Goal: Task Accomplishment & Management: Manage account settings

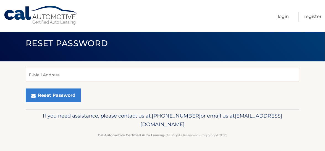
scroll to position [15, 0]
click at [35, 68] on input "E-Mail Address" at bounding box center [162, 75] width 273 height 14
type input "[EMAIL_ADDRESS][DOMAIN_NAME]"
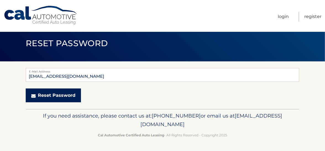
click at [49, 91] on button "Reset Password" at bounding box center [53, 95] width 55 height 14
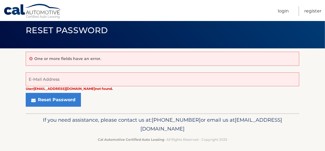
scroll to position [27, 0]
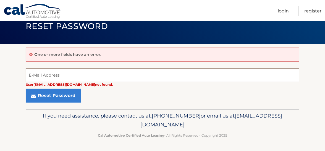
click at [62, 71] on input "E-Mail Address" at bounding box center [162, 75] width 273 height 14
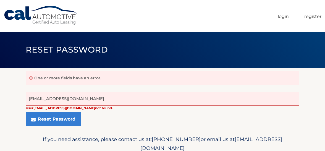
scroll to position [15, 0]
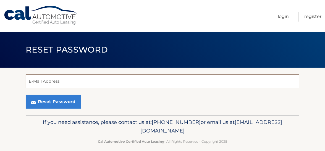
click at [44, 84] on input "E-Mail Address" at bounding box center [162, 81] width 273 height 14
type input "jpowder1822@gmail.com"
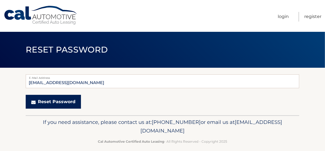
click at [60, 105] on button "Reset Password" at bounding box center [53, 102] width 55 height 14
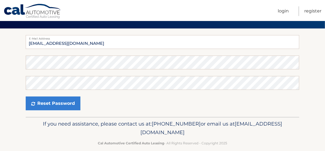
scroll to position [27, 0]
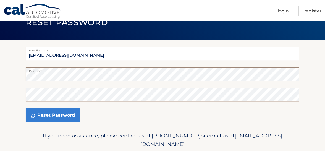
click at [23, 79] on section "E-Mail Address jpowder1822@gmail.com Password Confirm Password Reset Password" at bounding box center [162, 84] width 325 height 88
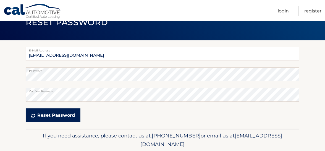
click at [42, 122] on button "Reset Password" at bounding box center [53, 115] width 55 height 14
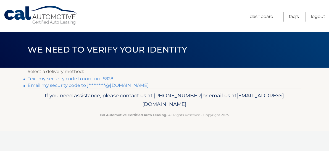
click at [80, 81] on link "Text my security code to xxx-xxx-5828" at bounding box center [71, 78] width 86 height 5
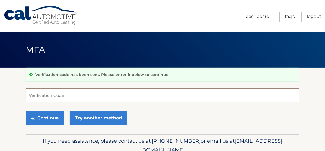
drag, startPoint x: 38, startPoint y: 96, endPoint x: 33, endPoint y: 95, distance: 5.3
click at [38, 96] on input "Verification Code" at bounding box center [162, 95] width 273 height 14
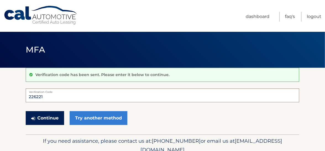
type input "226221"
click at [49, 120] on button "Continue" at bounding box center [45, 118] width 38 height 14
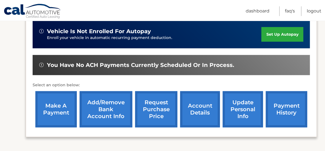
scroll to position [193, 0]
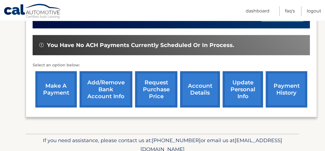
click at [196, 89] on link "account details" at bounding box center [200, 89] width 40 height 36
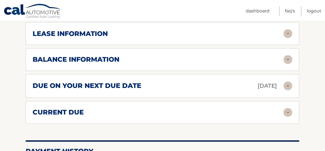
scroll to position [331, 0]
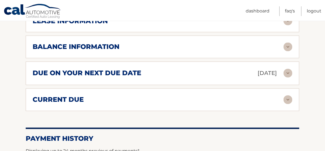
click at [84, 44] on h2 "balance information" at bounding box center [76, 47] width 87 height 8
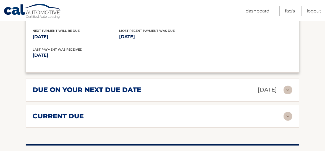
scroll to position [387, 0]
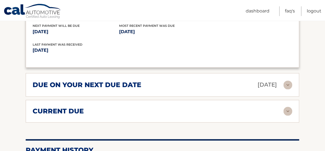
click at [54, 108] on h2 "current due" at bounding box center [58, 111] width 51 height 8
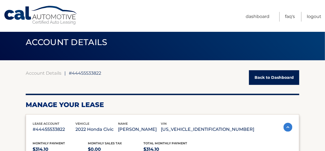
scroll to position [0, 0]
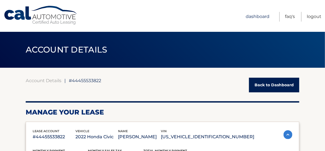
click at [249, 15] on link "Dashboard" at bounding box center [257, 17] width 24 height 10
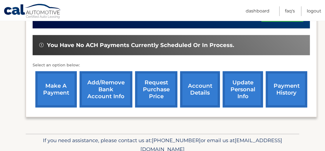
scroll to position [218, 0]
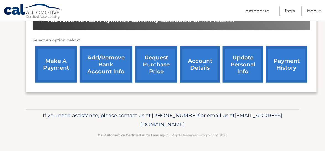
click at [244, 64] on link "update personal info" at bounding box center [243, 64] width 40 height 36
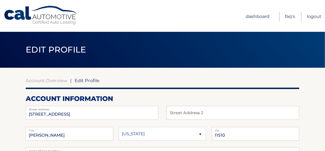
click at [248, 12] on link "Dashboard" at bounding box center [257, 17] width 24 height 10
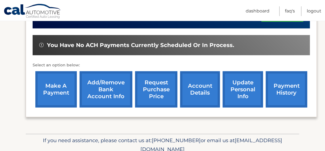
scroll to position [218, 0]
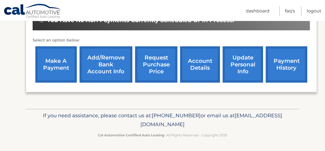
click at [276, 67] on link "payment history" at bounding box center [286, 64] width 41 height 36
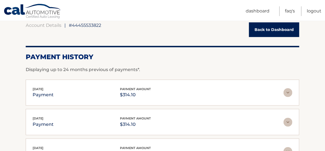
scroll to position [27, 0]
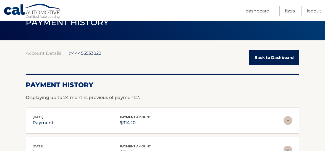
click at [274, 55] on link "Back to Dashboard" at bounding box center [274, 57] width 50 height 15
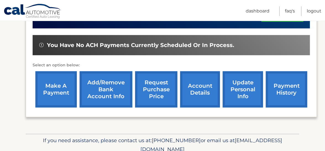
scroll to position [218, 0]
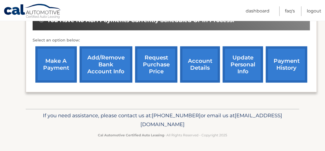
click at [199, 67] on link "account details" at bounding box center [200, 64] width 40 height 36
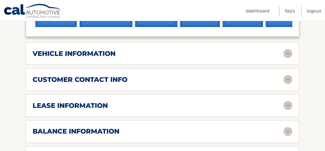
scroll to position [248, 0]
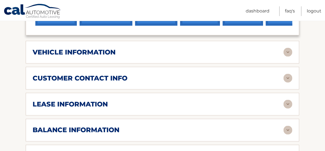
click at [287, 51] on img at bounding box center [287, 52] width 9 height 9
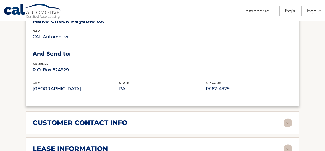
scroll to position [387, 0]
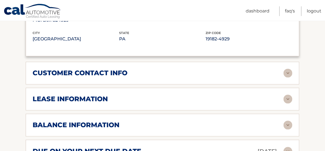
click at [56, 98] on h2 "lease information" at bounding box center [70, 99] width 75 height 8
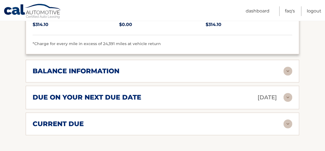
scroll to position [552, 0]
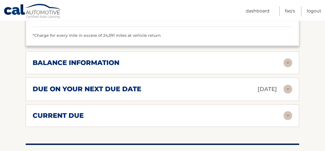
click at [45, 62] on h2 "balance information" at bounding box center [76, 63] width 87 height 8
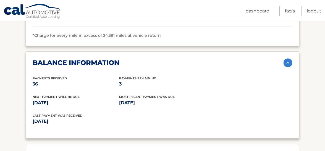
click at [121, 83] on p "3" at bounding box center [162, 84] width 86 height 8
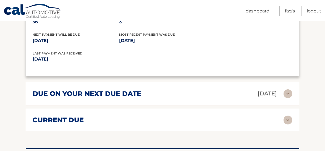
scroll to position [607, 0]
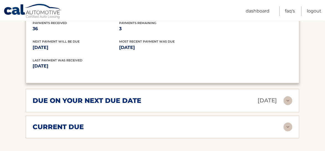
click at [288, 101] on img at bounding box center [287, 100] width 9 height 9
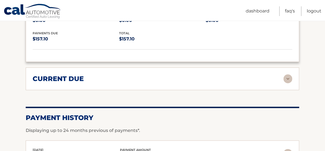
scroll to position [718, 0]
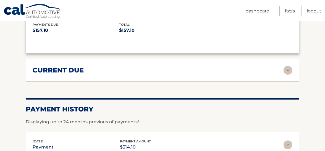
click at [195, 73] on div "current due" at bounding box center [158, 70] width 251 height 8
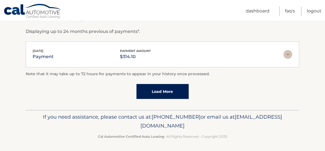
scroll to position [850, 0]
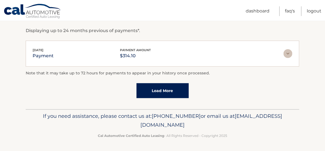
click at [166, 89] on link "Load More" at bounding box center [162, 90] width 52 height 15
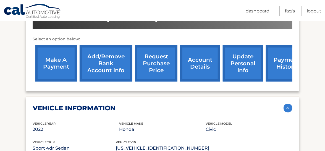
scroll to position [193, 0]
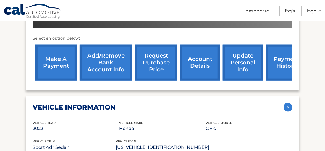
click at [59, 62] on link "make a payment" at bounding box center [55, 62] width 41 height 36
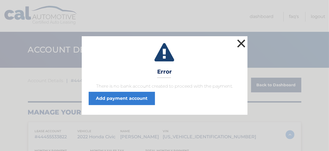
drag, startPoint x: 246, startPoint y: 33, endPoint x: 236, endPoint y: 37, distance: 10.6
click at [245, 38] on button "×" at bounding box center [241, 43] width 11 height 11
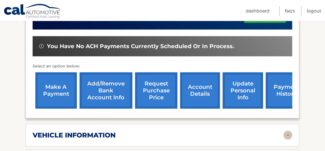
scroll to position [166, 0]
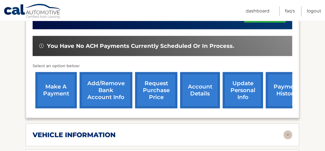
click at [49, 92] on link "make a payment" at bounding box center [55, 90] width 41 height 36
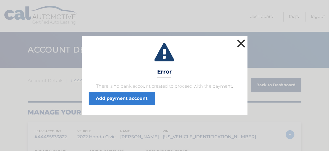
click at [241, 38] on button "×" at bounding box center [241, 43] width 11 height 11
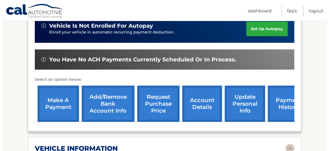
scroll to position [166, 0]
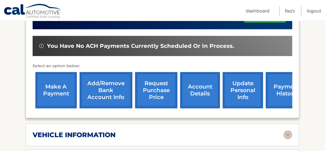
click at [161, 91] on link "request purchase price" at bounding box center [156, 90] width 42 height 36
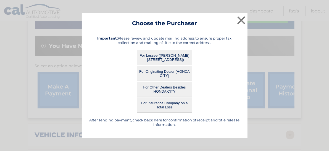
click at [172, 57] on button "For Lessee (JENNIFER POWDER - 678 RIVERSIDE AVE, , BALDWIN, NY 11510)" at bounding box center [164, 57] width 55 height 15
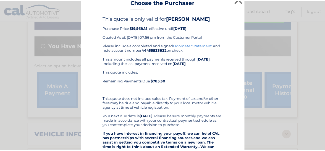
scroll to position [0, 0]
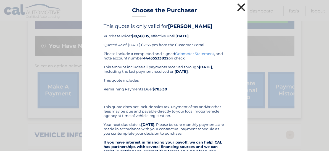
click at [237, 7] on button "×" at bounding box center [241, 7] width 11 height 11
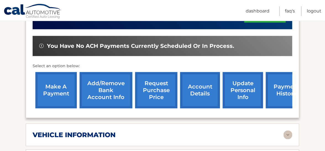
click at [198, 87] on link "account details" at bounding box center [200, 90] width 40 height 36
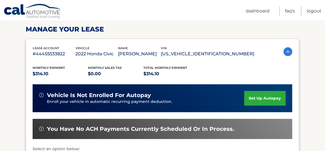
scroll to position [55, 0]
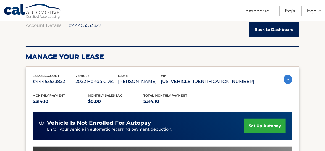
click at [287, 79] on img at bounding box center [287, 79] width 9 height 9
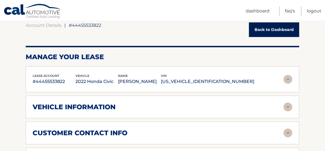
click at [287, 79] on img at bounding box center [287, 79] width 9 height 9
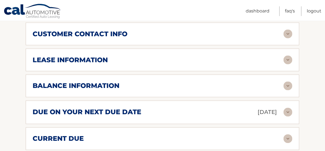
scroll to position [304, 0]
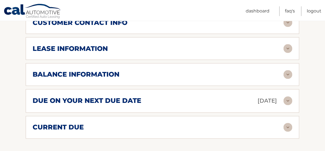
click at [112, 97] on h2 "due on your next due date" at bounding box center [87, 101] width 109 height 8
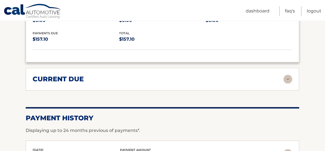
scroll to position [414, 0]
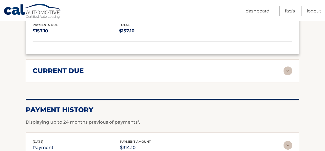
click at [44, 71] on h2 "current due" at bounding box center [58, 71] width 51 height 8
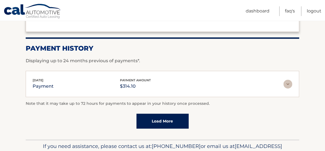
scroll to position [525, 0]
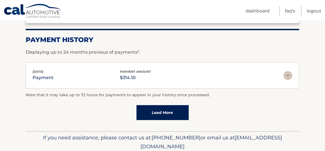
click at [290, 73] on img at bounding box center [287, 75] width 9 height 9
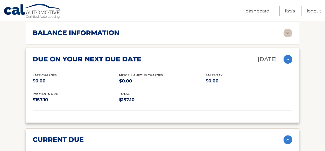
scroll to position [330, 0]
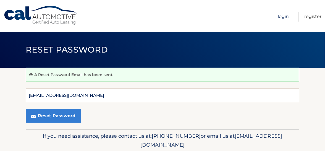
click at [278, 16] on link "Login" at bounding box center [283, 17] width 11 height 10
